Goal: Information Seeking & Learning: Learn about a topic

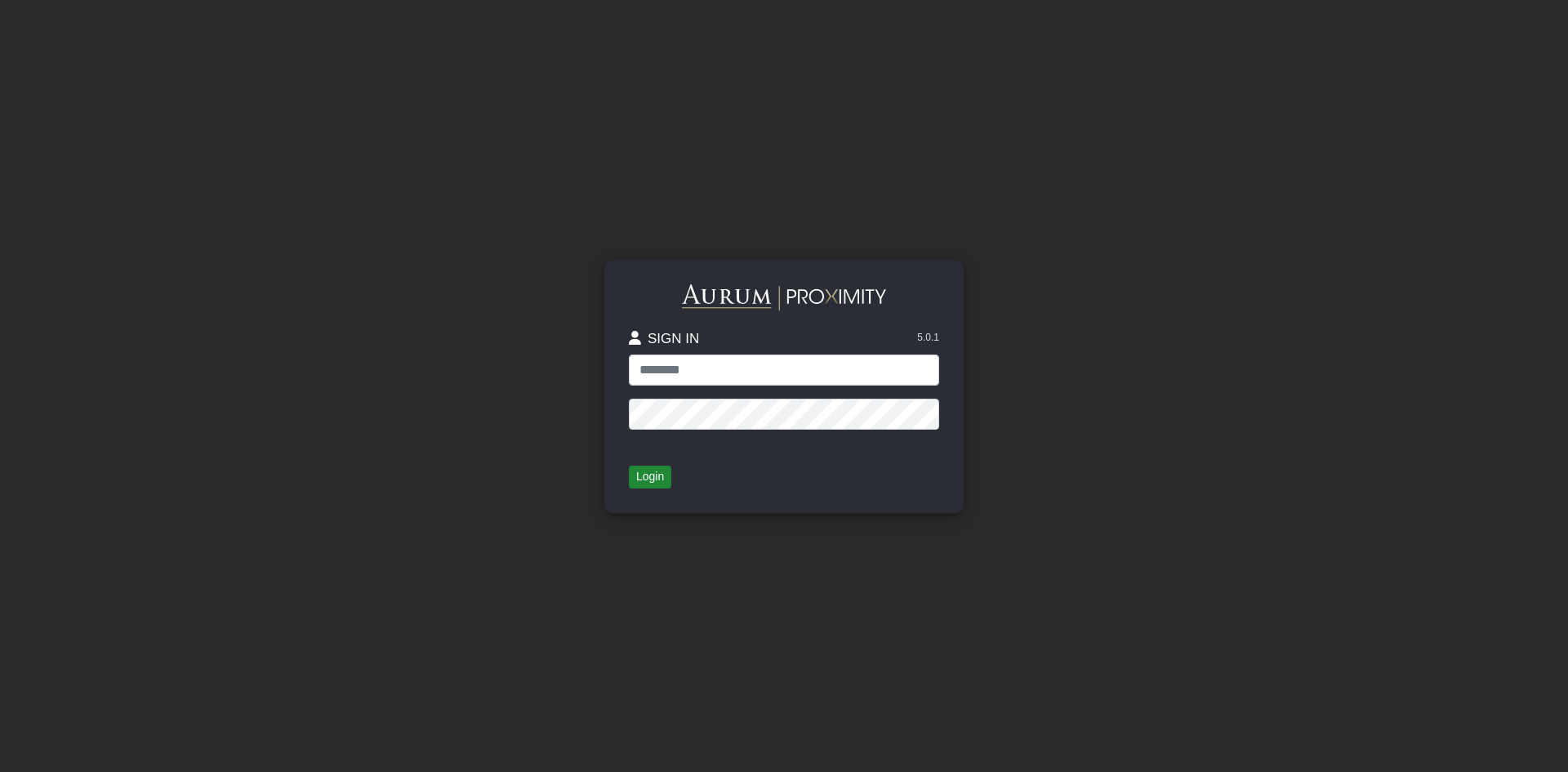
type input "**********"
click at [659, 474] on button "Login" at bounding box center [650, 477] width 42 height 23
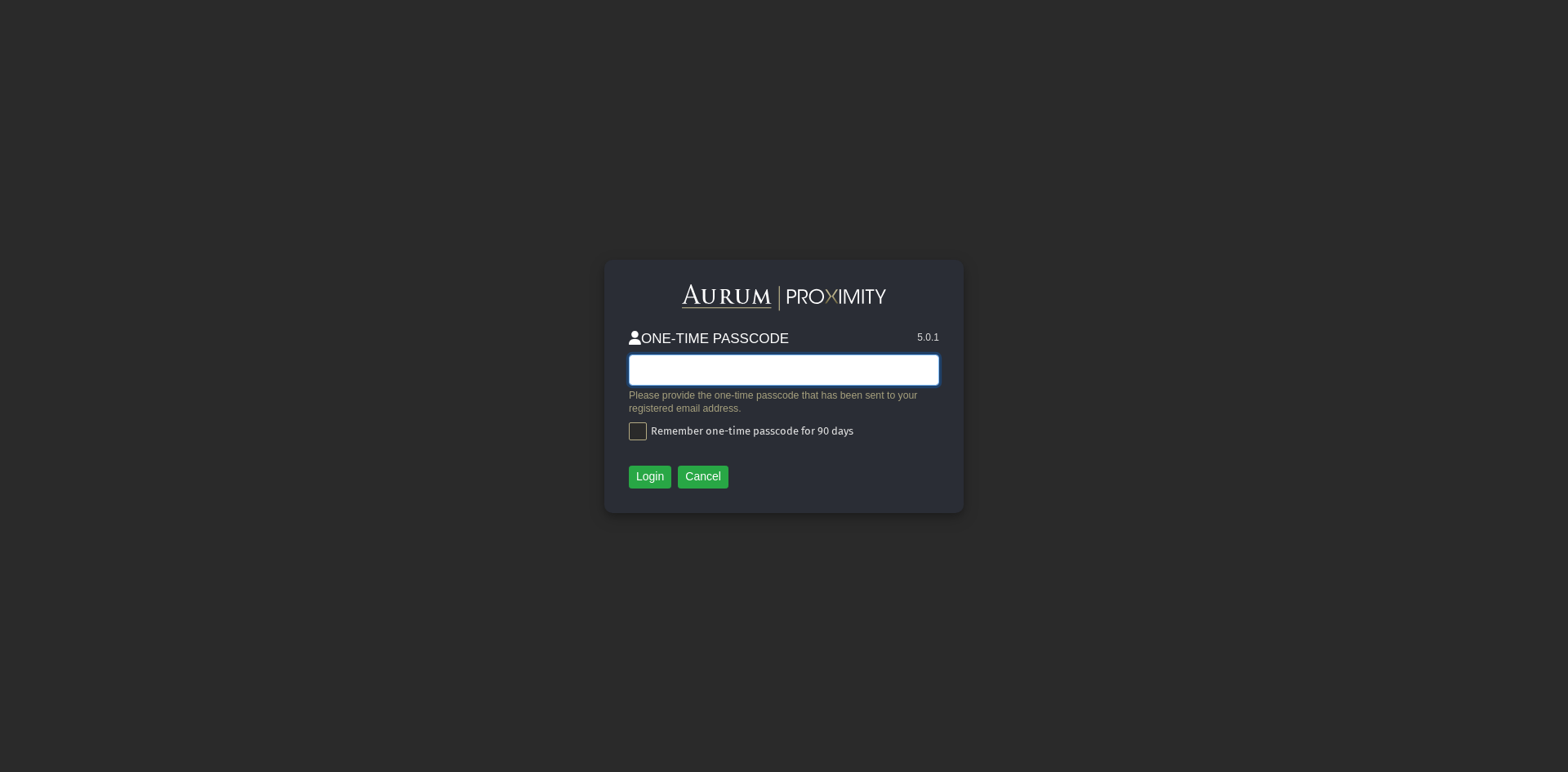
click at [736, 364] on input "text" at bounding box center [784, 370] width 311 height 31
click at [646, 422] on span at bounding box center [638, 431] width 18 height 18
click at [757, 354] on input "text" at bounding box center [784, 370] width 311 height 31
type input "*******"
click at [663, 474] on button "Login" at bounding box center [650, 477] width 42 height 23
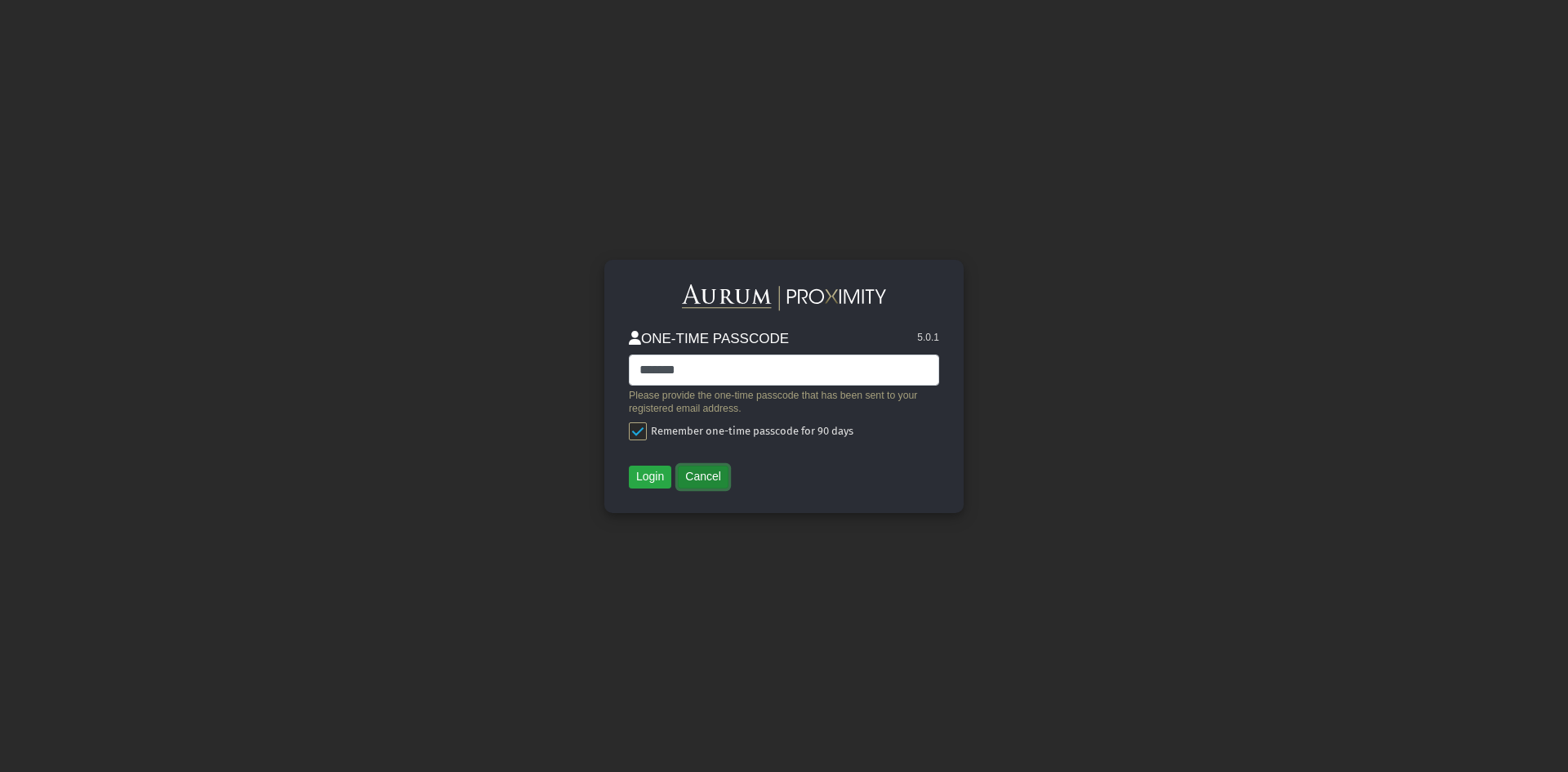
click at [689, 481] on button "Cancel" at bounding box center [703, 477] width 50 height 23
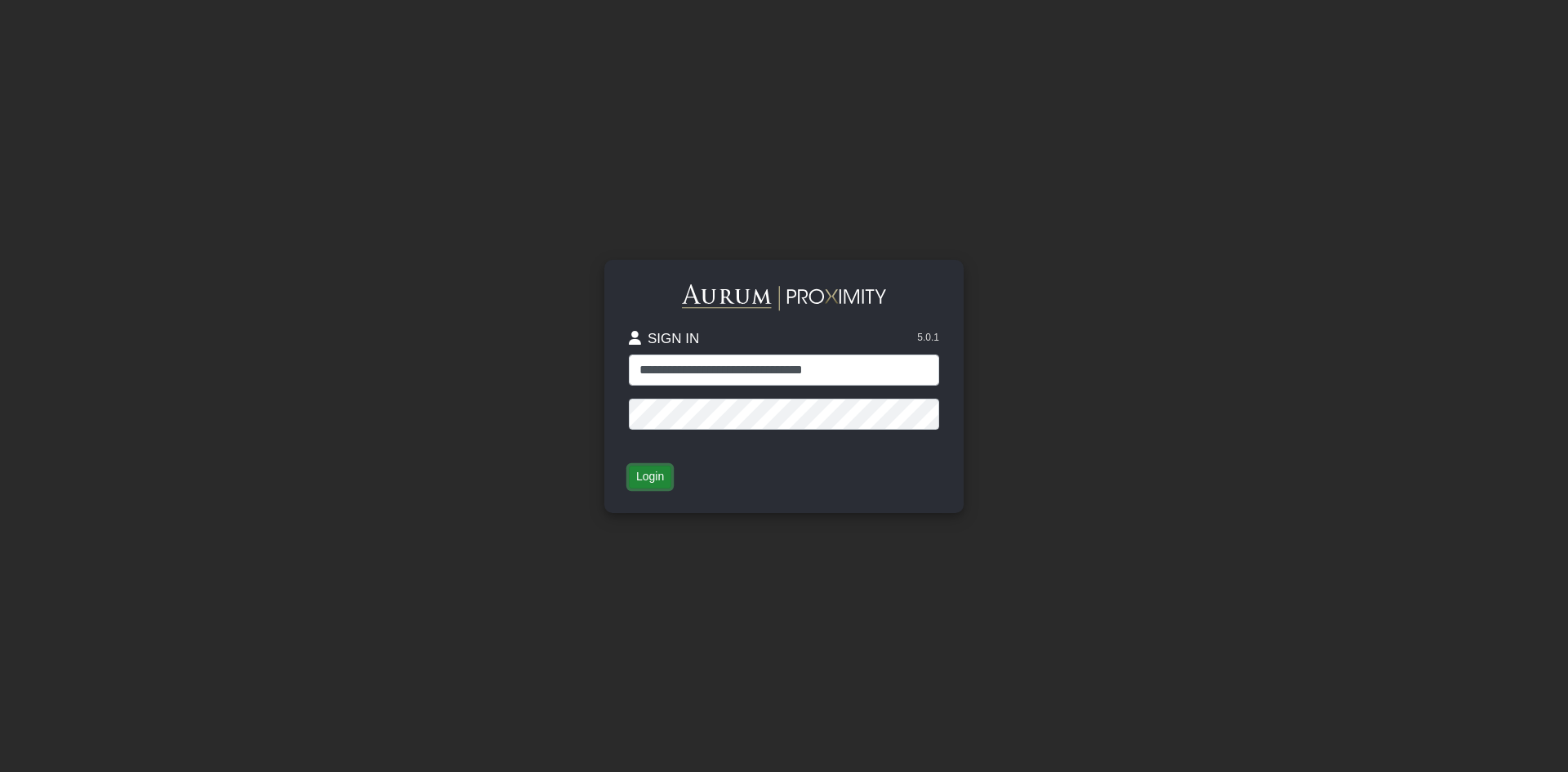
click at [652, 478] on button "Login" at bounding box center [650, 477] width 42 height 23
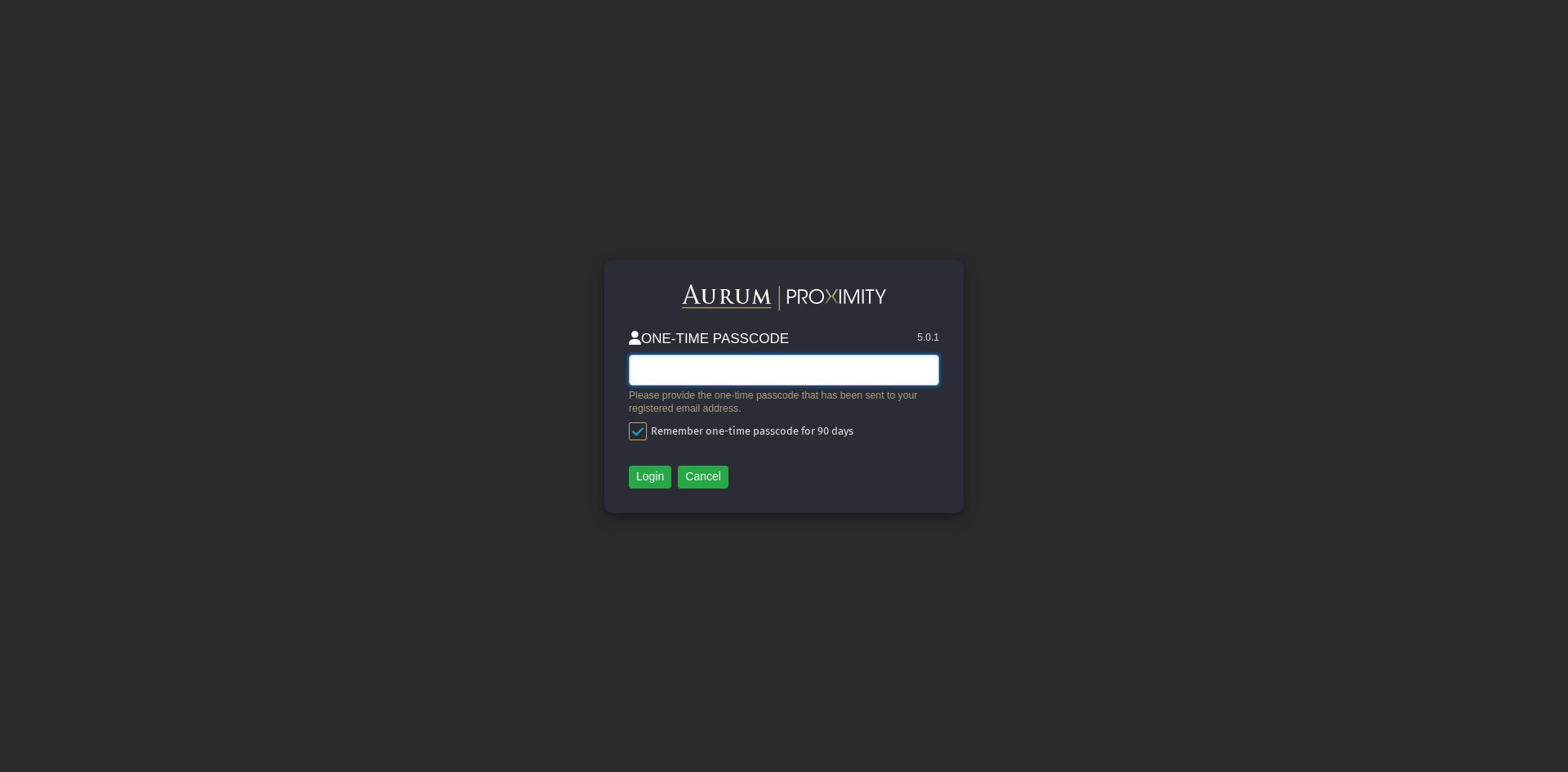
click at [742, 383] on input "text" at bounding box center [784, 370] width 311 height 31
paste input "******"
type input "******"
click at [656, 476] on button "Login" at bounding box center [650, 477] width 42 height 23
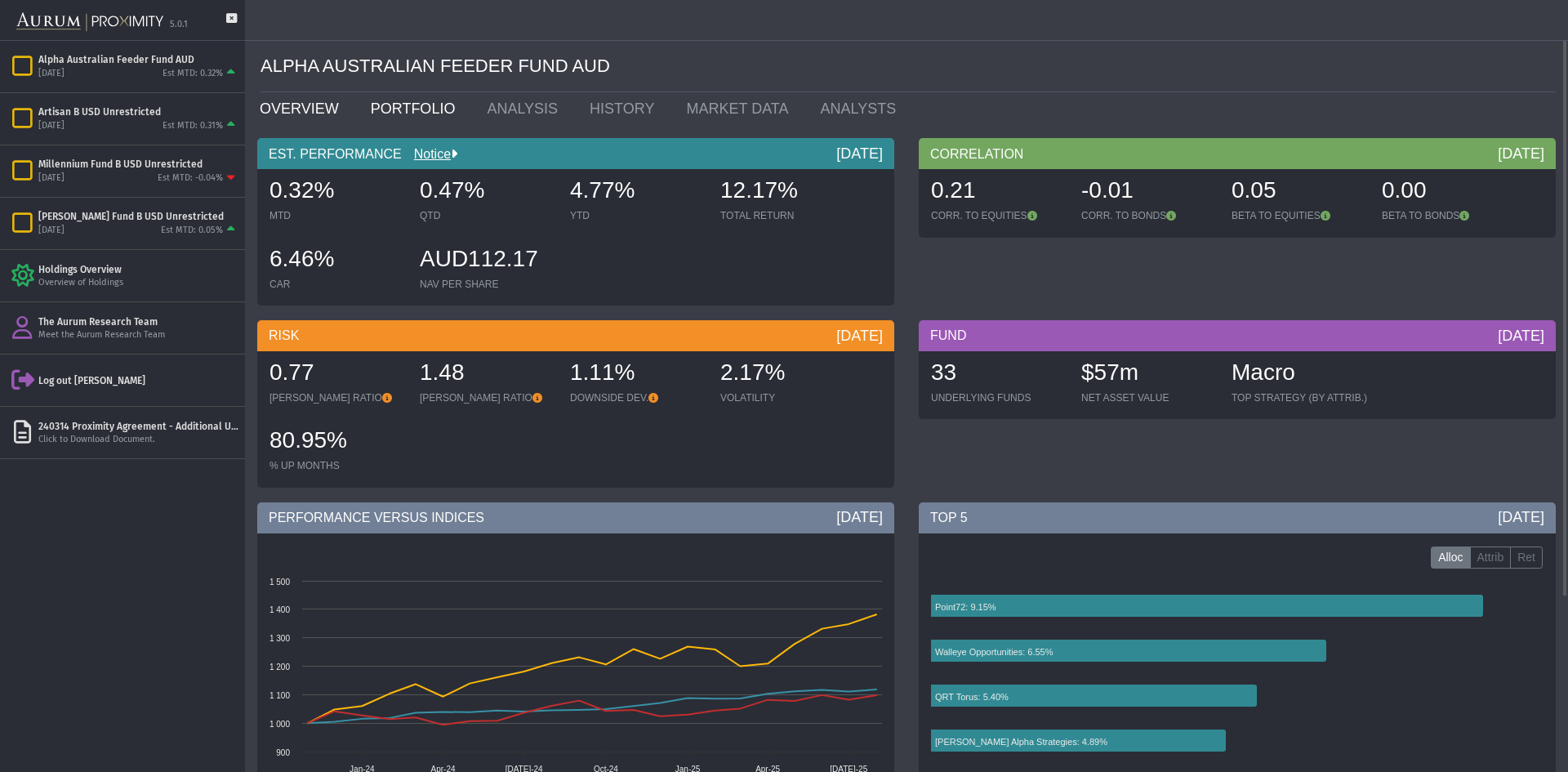
click at [400, 104] on link "PORTFOLIO" at bounding box center [417, 109] width 117 height 33
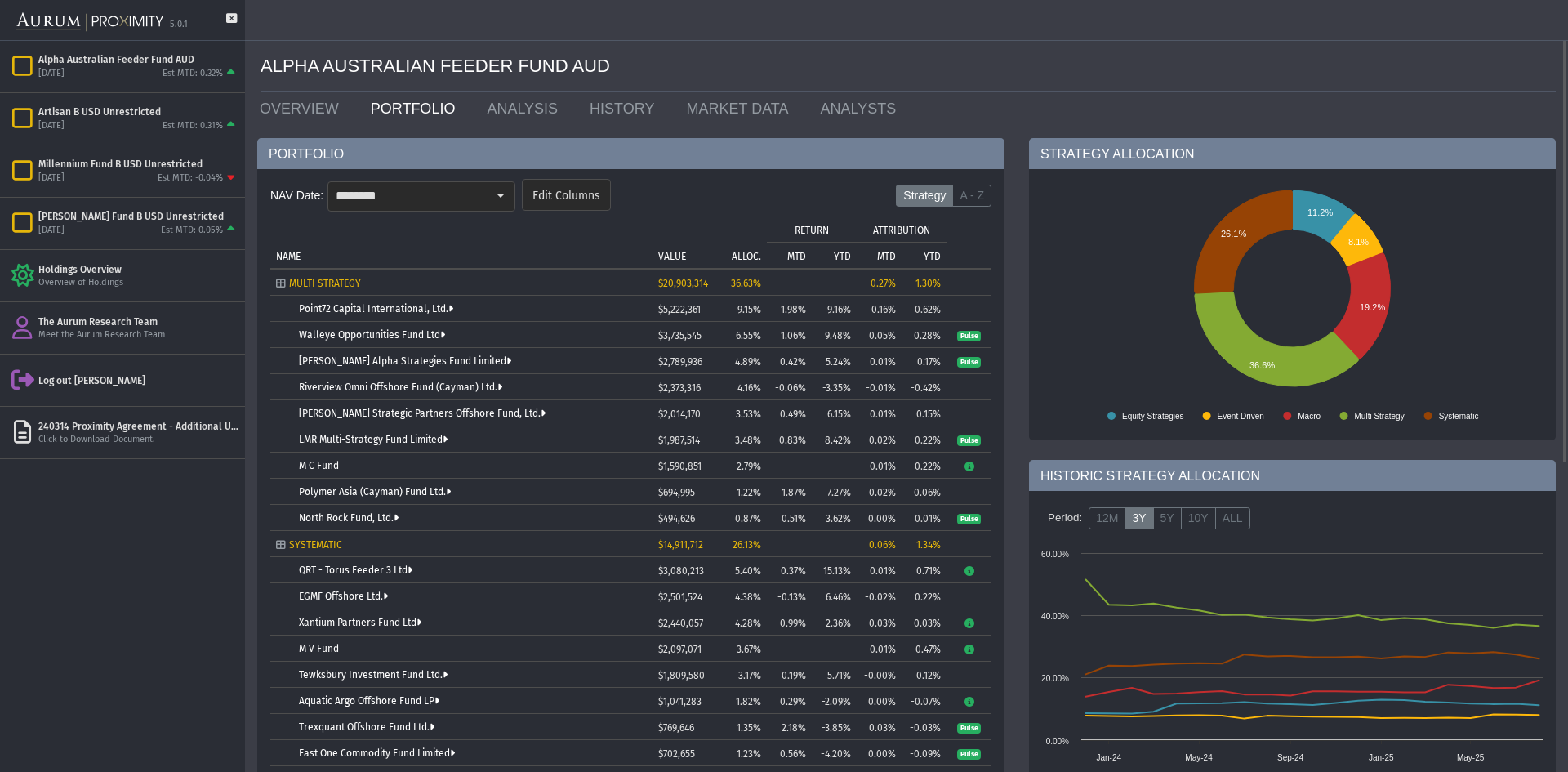
click at [842, 256] on p "YTD" at bounding box center [842, 256] width 17 height 12
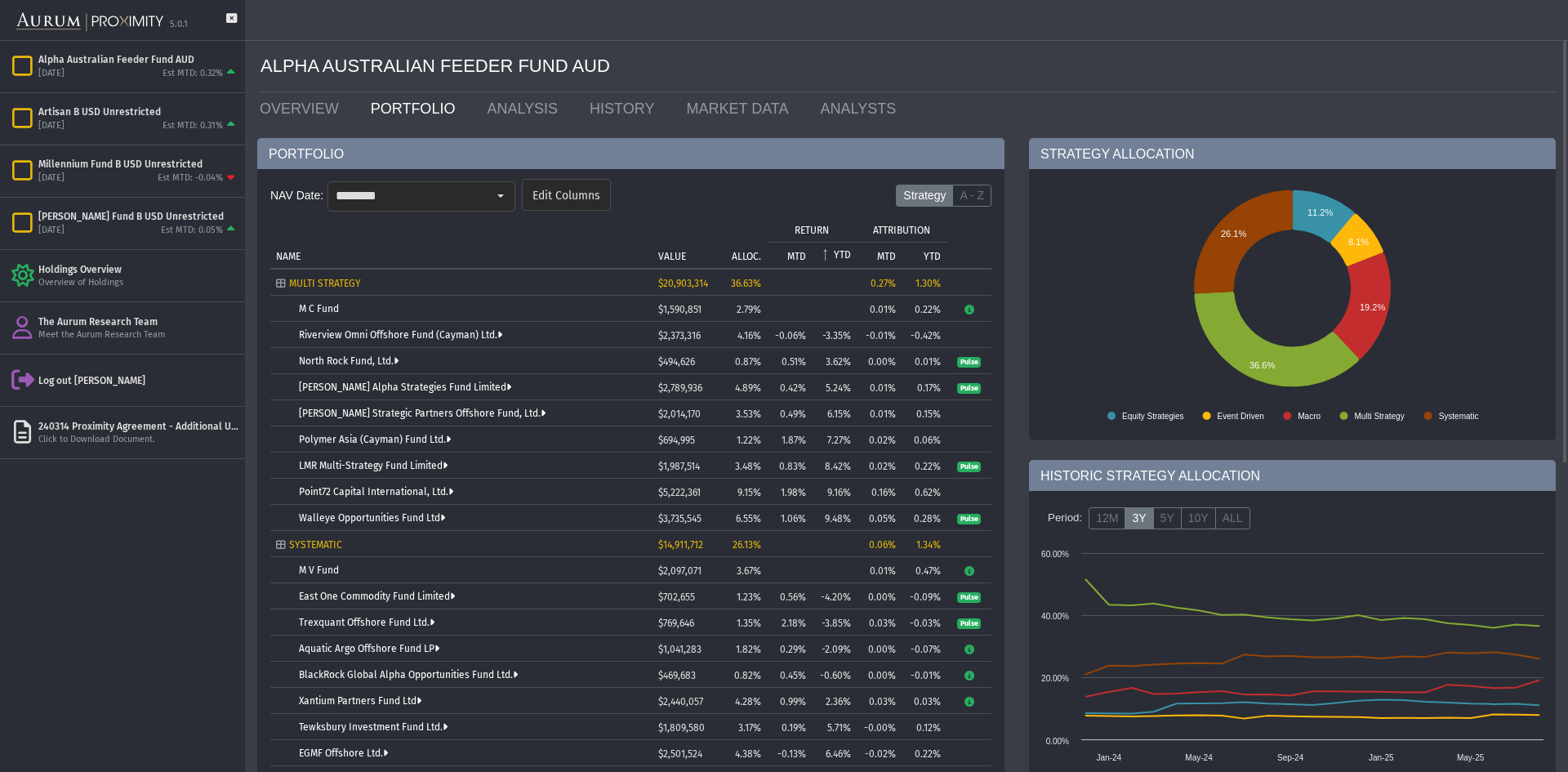
click at [842, 256] on p "YTD" at bounding box center [842, 255] width 17 height 12
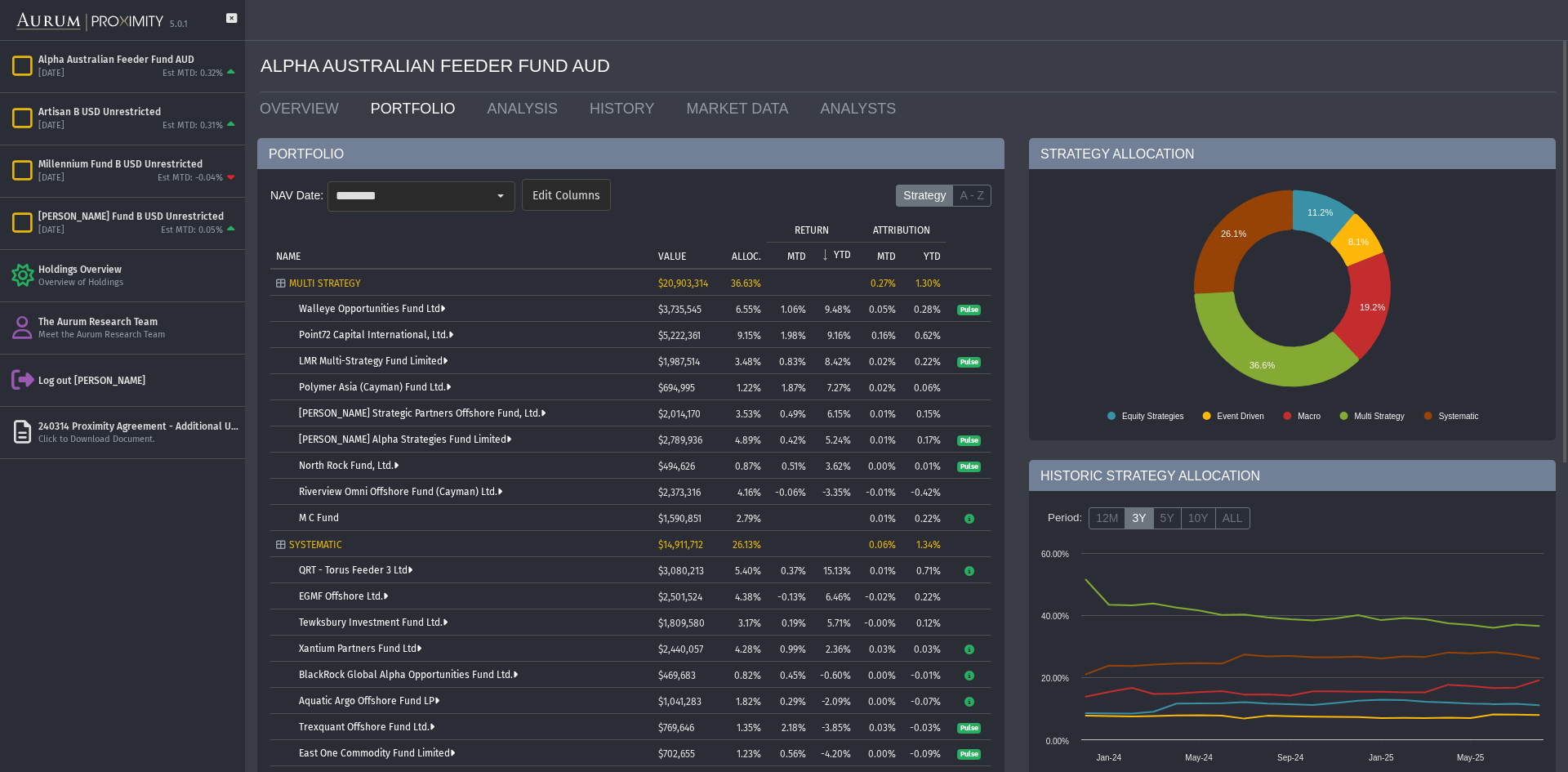
click at [797, 248] on td "MTD" at bounding box center [789, 255] width 45 height 26
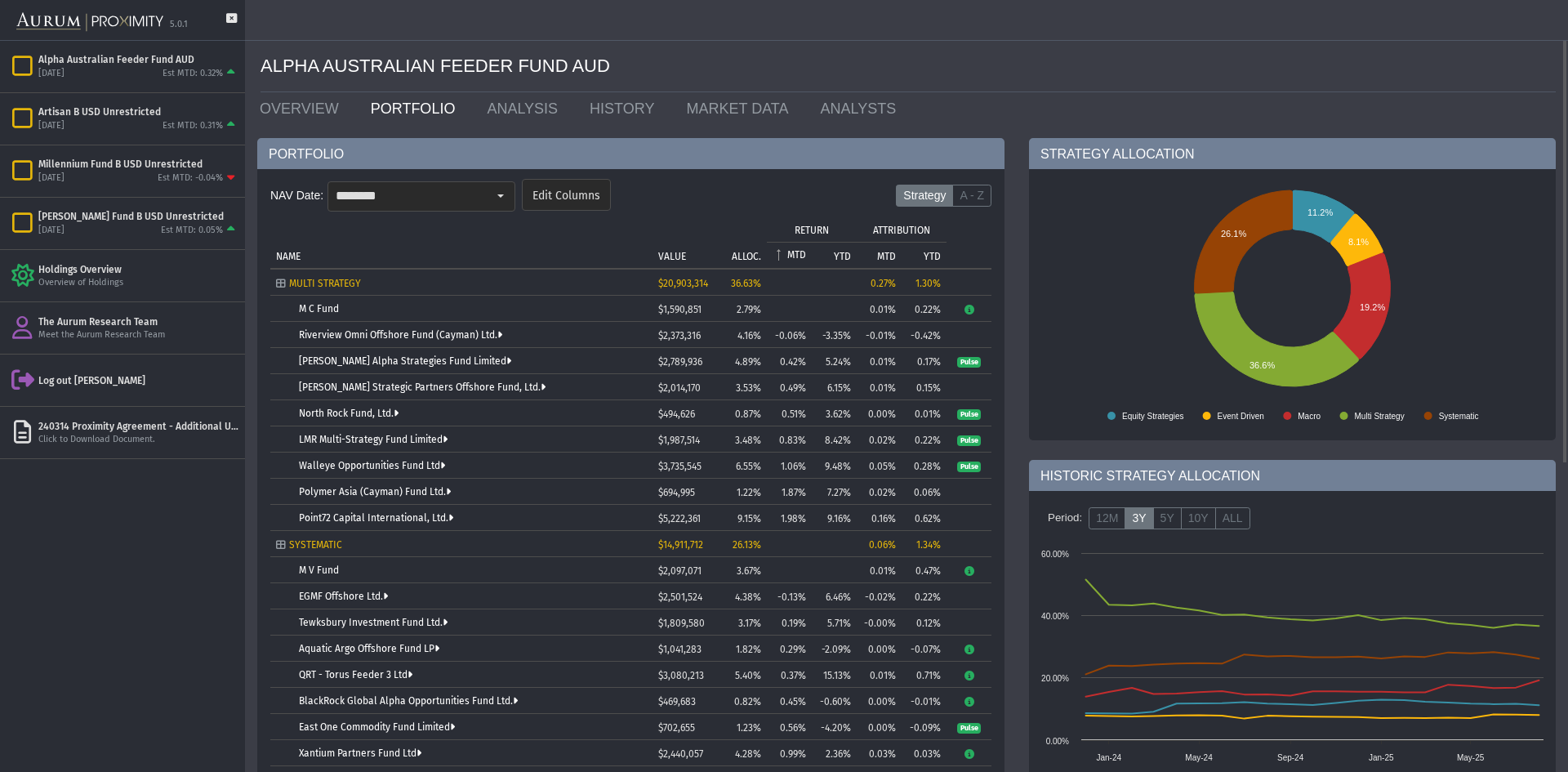
click at [797, 249] on p "MTD" at bounding box center [797, 255] width 19 height 12
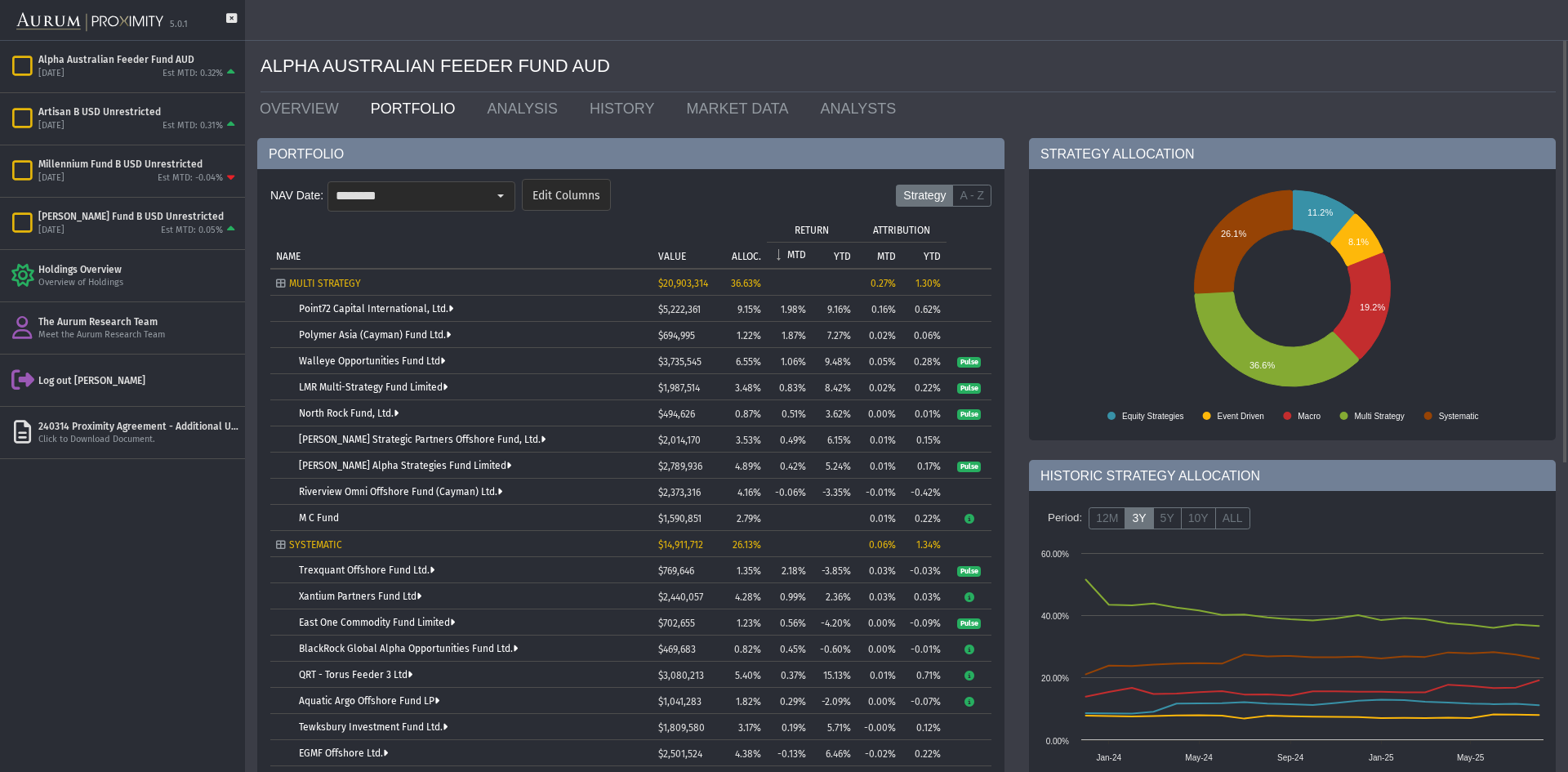
click at [842, 251] on p "YTD" at bounding box center [842, 256] width 17 height 12
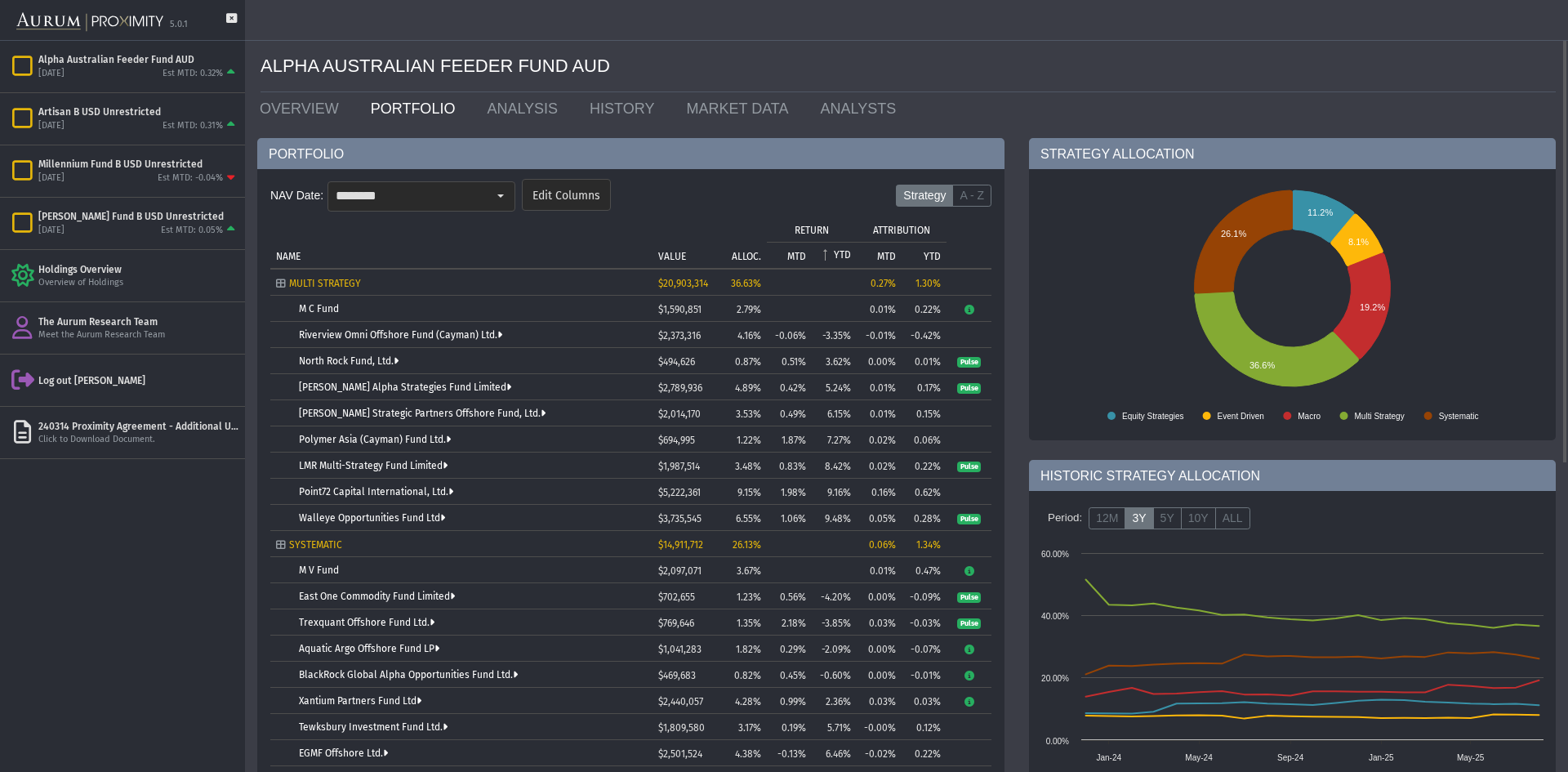
click at [842, 251] on p "YTD" at bounding box center [842, 255] width 17 height 12
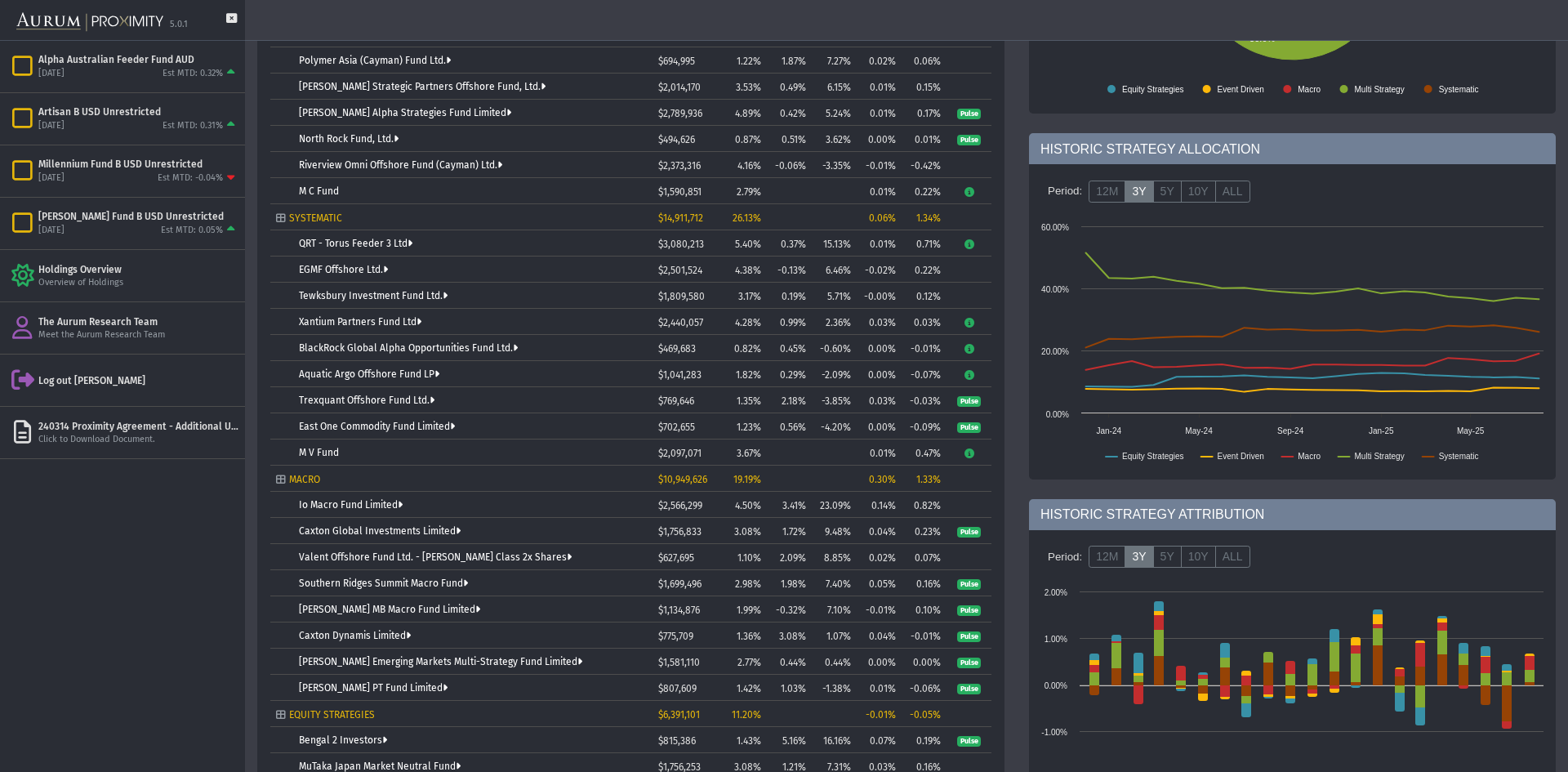
scroll to position [408, 0]
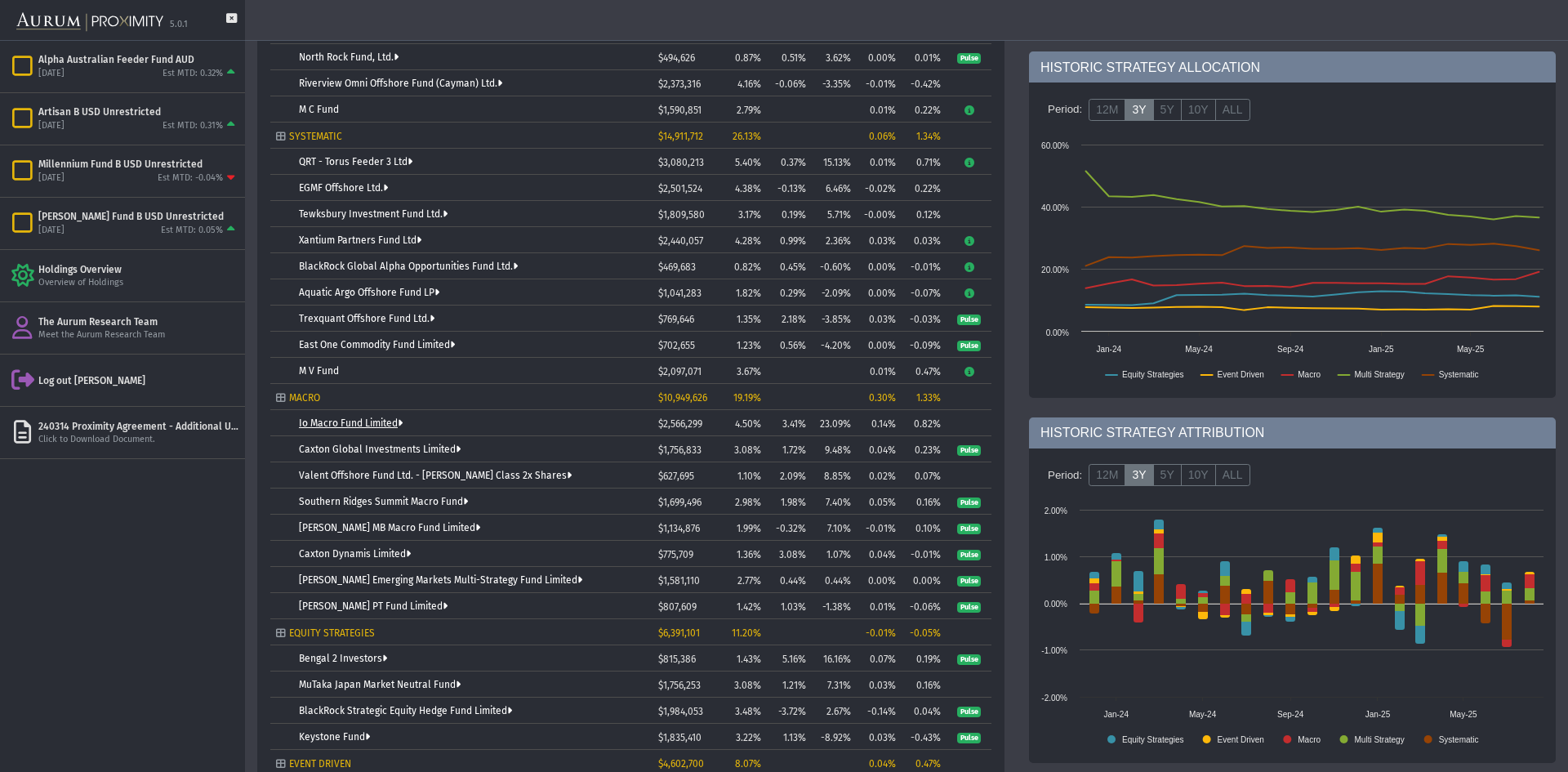
click at [375, 424] on link "Io Macro Fund Limited" at bounding box center [351, 423] width 104 height 12
